Goal: Information Seeking & Learning: Learn about a topic

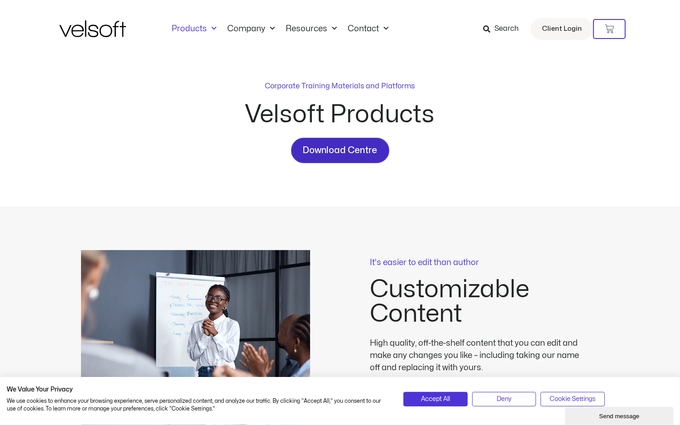
click at [366, 149] on span "Download Centre" at bounding box center [340, 150] width 75 height 14
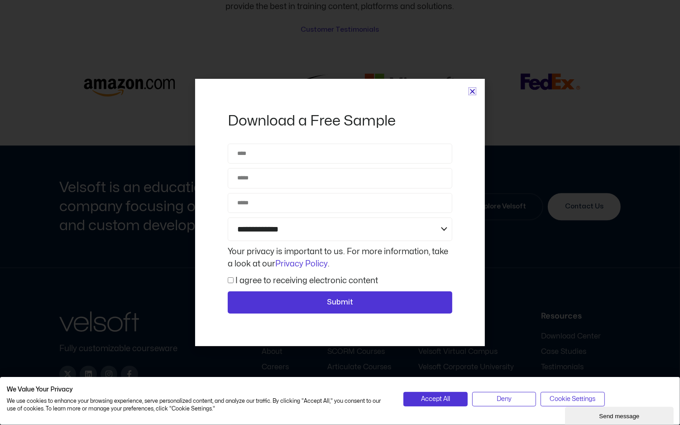
scroll to position [2365, 0]
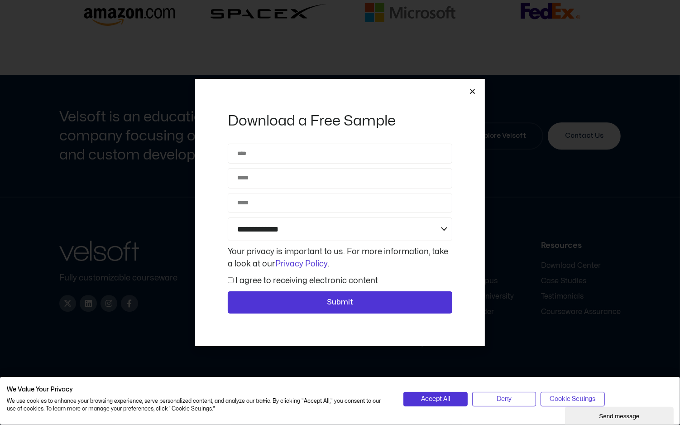
click at [472, 92] on icon "Close" at bounding box center [472, 91] width 7 height 7
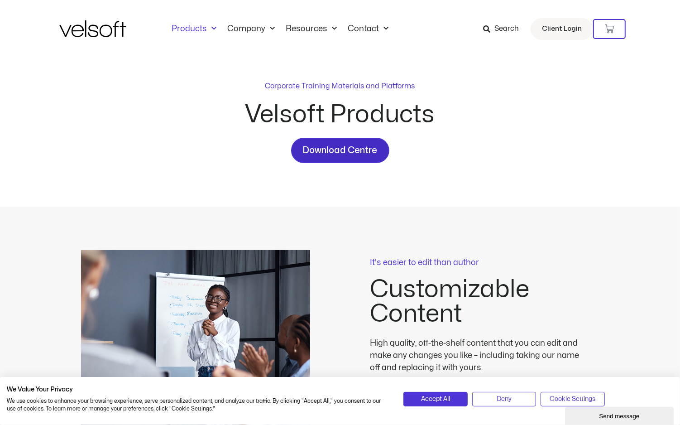
scroll to position [0, 0]
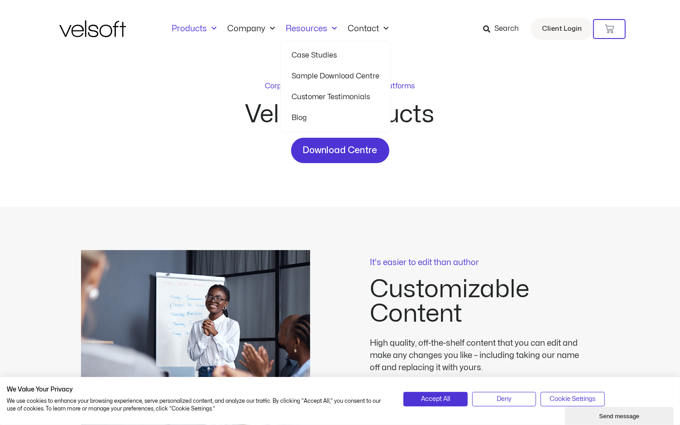
click at [319, 78] on link "Sample Download Centre" at bounding box center [336, 76] width 88 height 21
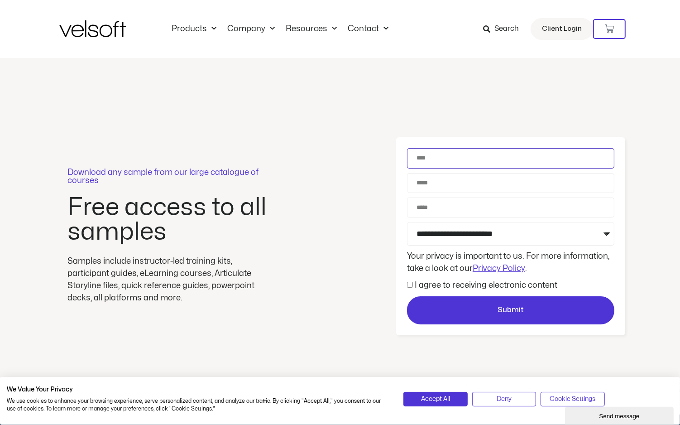
click at [448, 155] on input "Name" at bounding box center [510, 158] width 207 height 20
type input "**********"
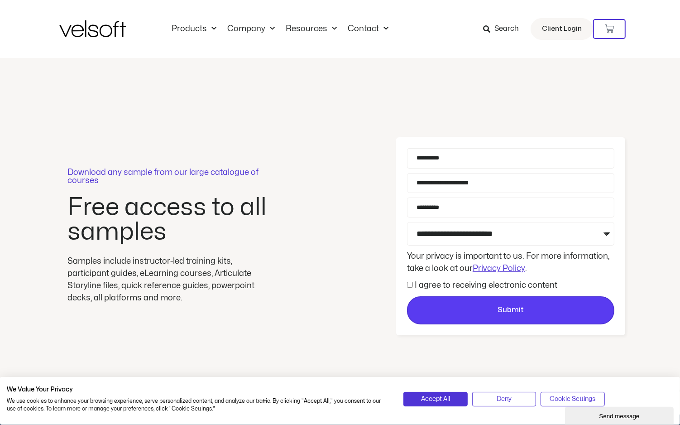
click at [492, 304] on span "Submit" at bounding box center [511, 310] width 206 height 12
click at [500, 311] on span "Submit" at bounding box center [511, 310] width 26 height 12
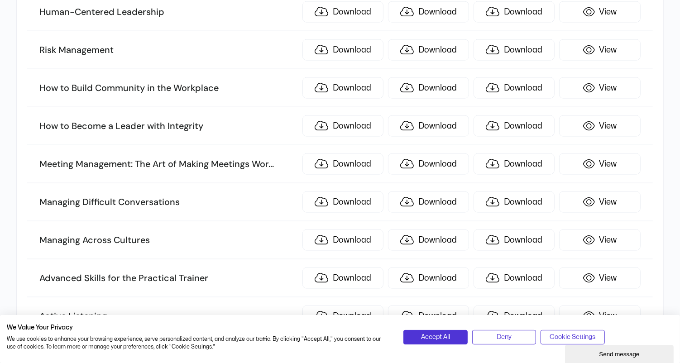
scroll to position [2330, 0]
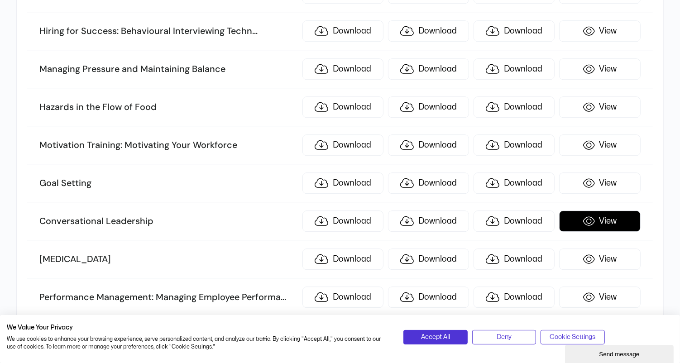
click at [607, 211] on link "View" at bounding box center [599, 221] width 81 height 21
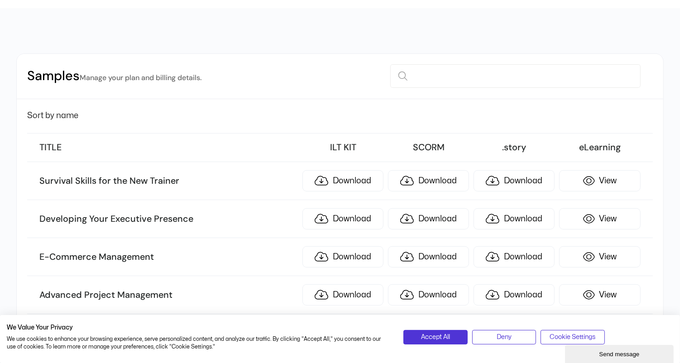
scroll to position [0, 0]
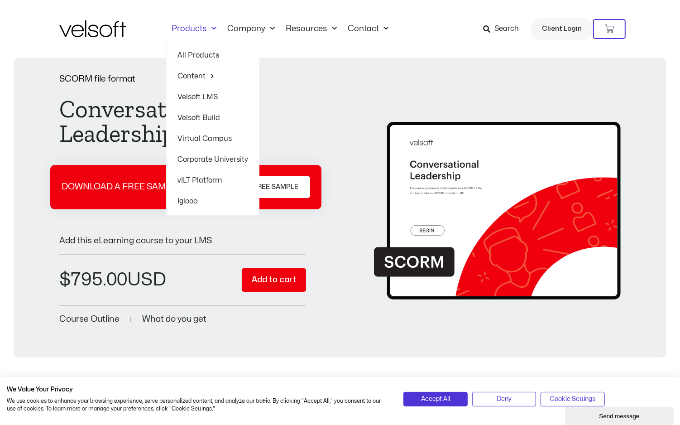
click at [206, 51] on link "All Products" at bounding box center [213, 55] width 71 height 21
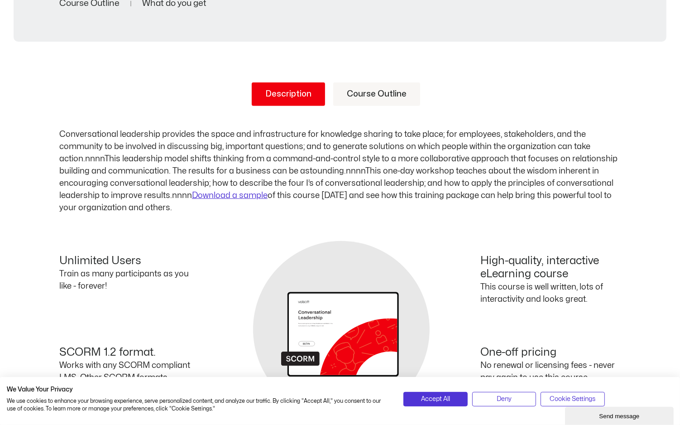
scroll to position [328, 0]
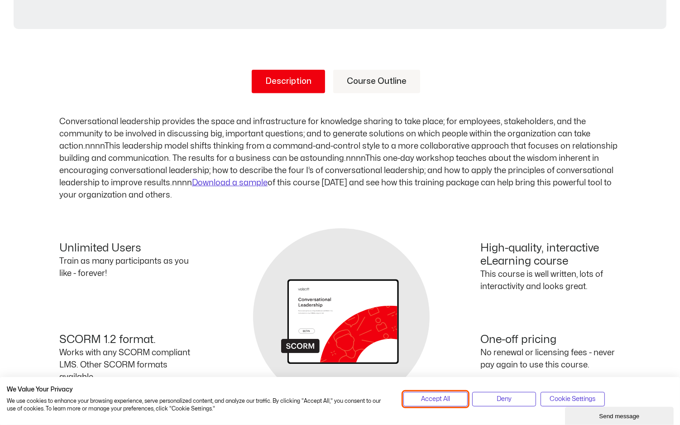
click at [448, 400] on span "Accept All" at bounding box center [435, 399] width 29 height 10
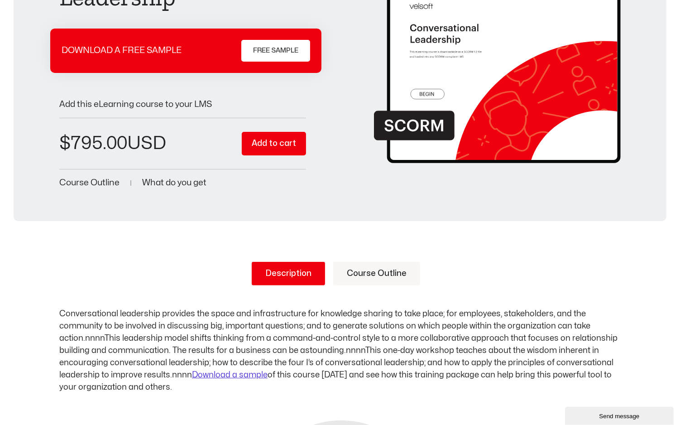
scroll to position [147, 0]
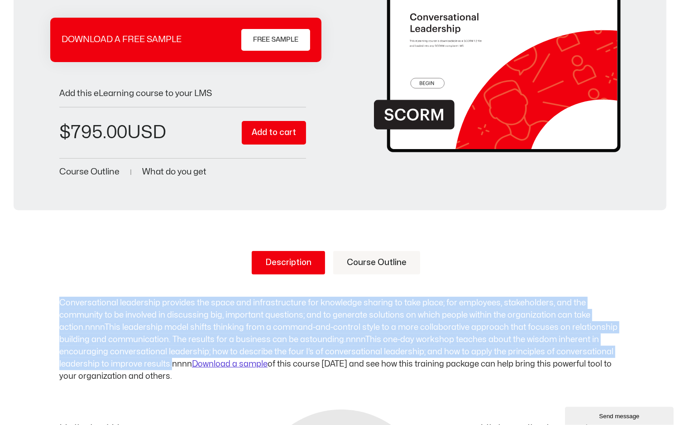
drag, startPoint x: 170, startPoint y: 361, endPoint x: 54, endPoint y: 297, distance: 132.0
copy p "Conversational leadership provides the space and infrastructure for knowledge s…"
click at [363, 262] on link "Course Outline" at bounding box center [376, 263] width 87 height 24
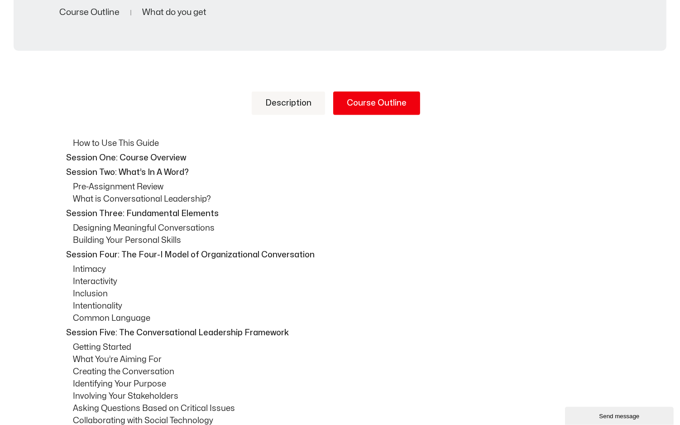
scroll to position [0, 0]
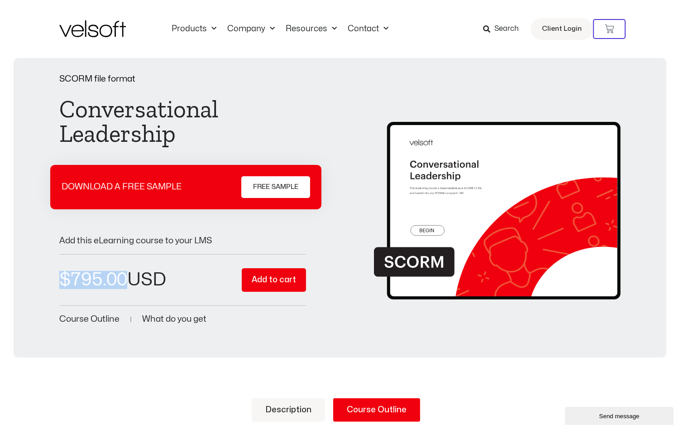
drag, startPoint x: 61, startPoint y: 274, endPoint x: 166, endPoint y: 280, distance: 105.2
click at [166, 280] on span "$ 795.00" at bounding box center [112, 280] width 107 height 18
copy bdi "$ 795.00"
